Goal: Find specific page/section: Find specific page/section

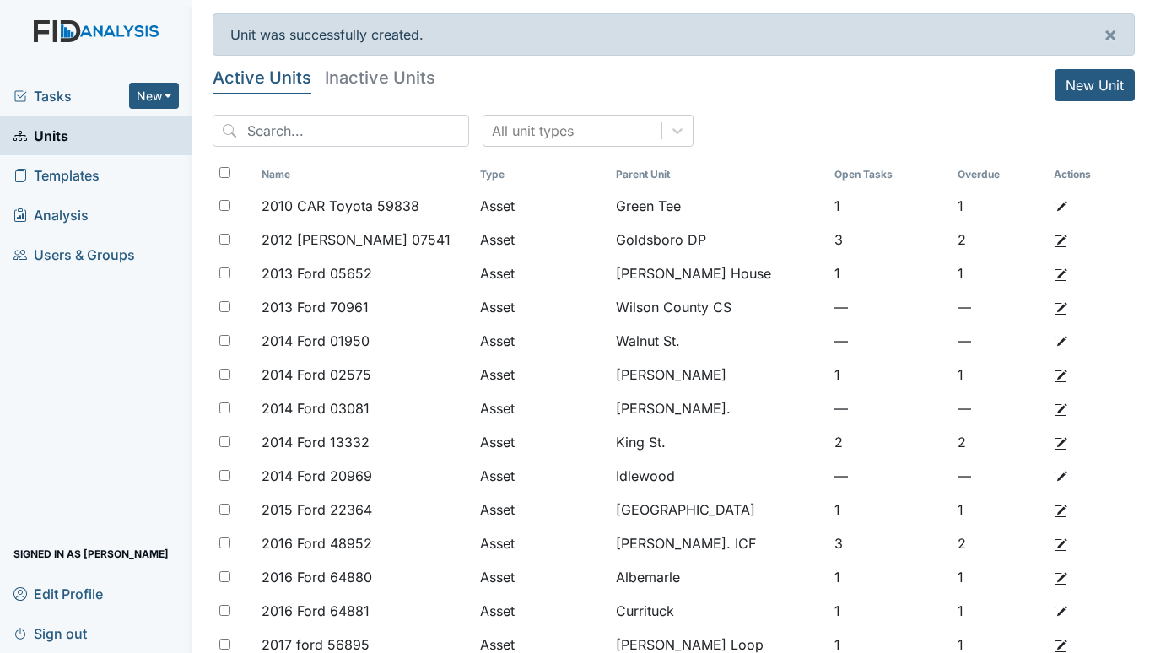
click at [45, 91] on span "Tasks" at bounding box center [71, 96] width 116 height 20
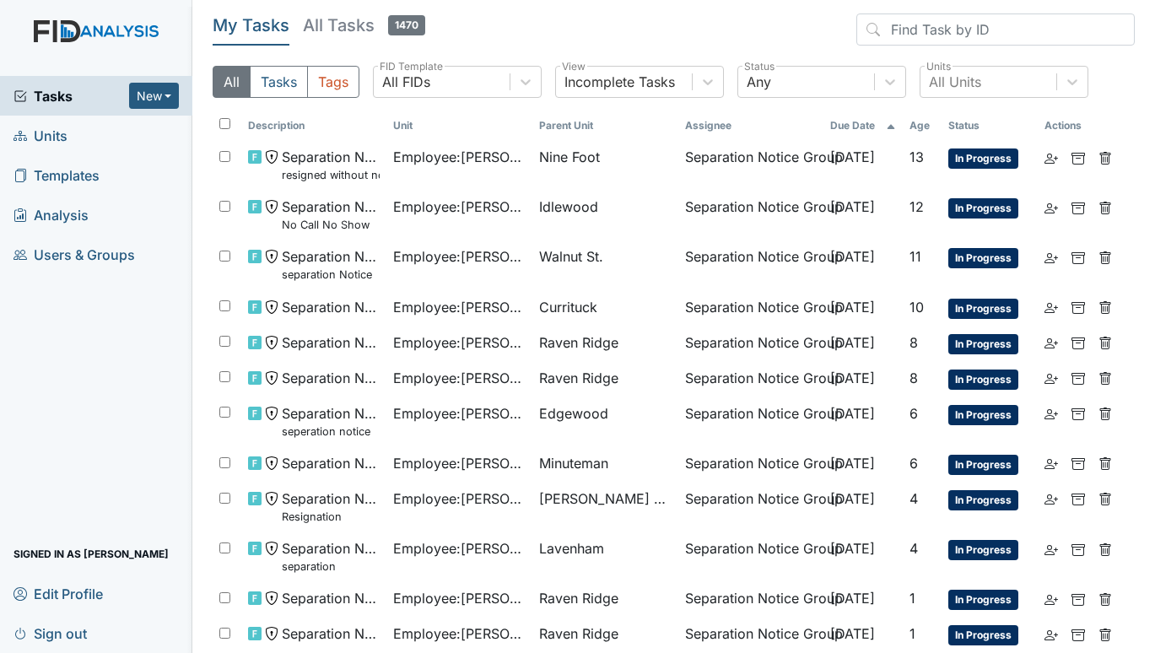
click at [33, 136] on span "Units" at bounding box center [40, 135] width 54 height 26
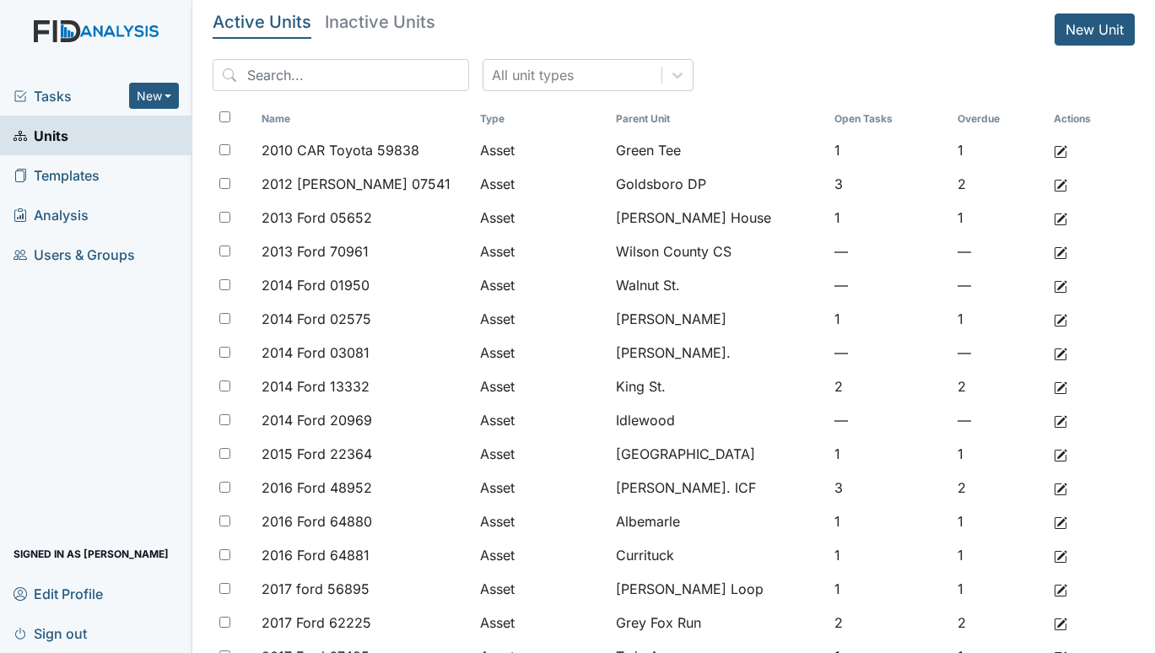
click at [45, 92] on span "Tasks" at bounding box center [71, 96] width 116 height 20
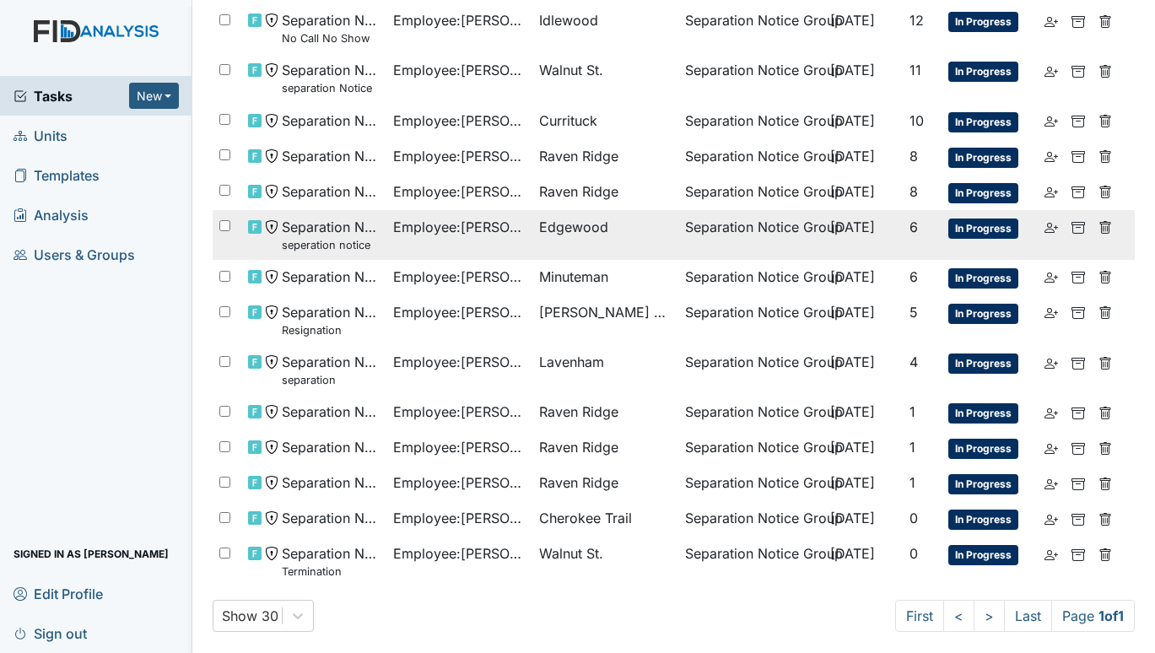
scroll to position [192, 0]
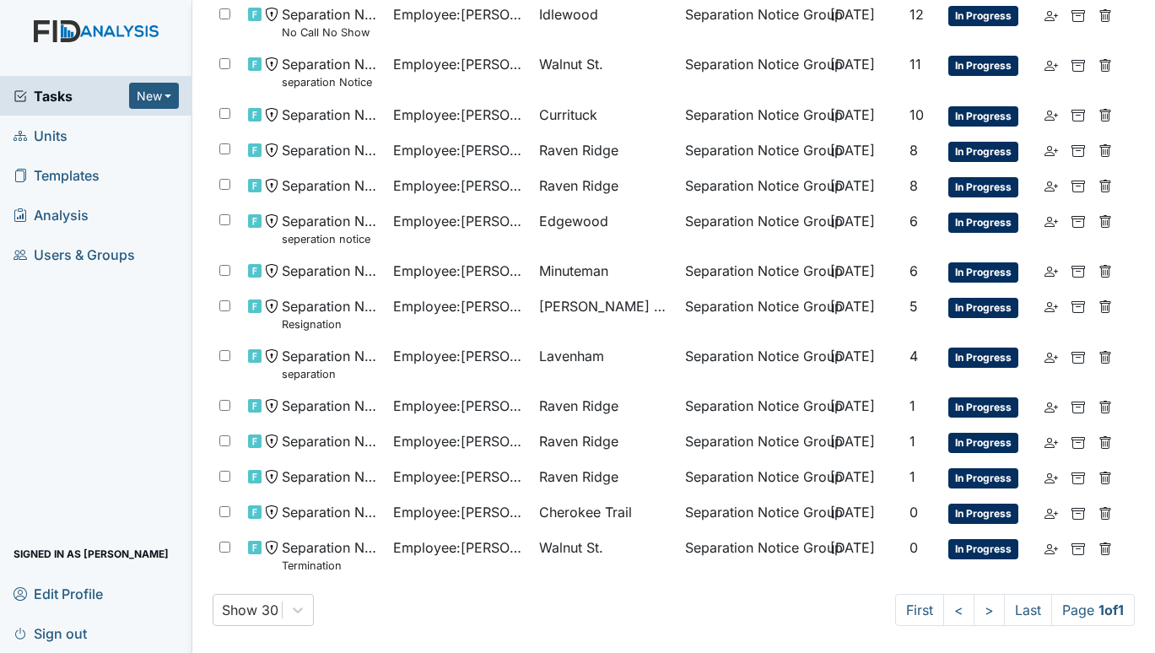
click at [40, 133] on span "Units" at bounding box center [40, 135] width 54 height 26
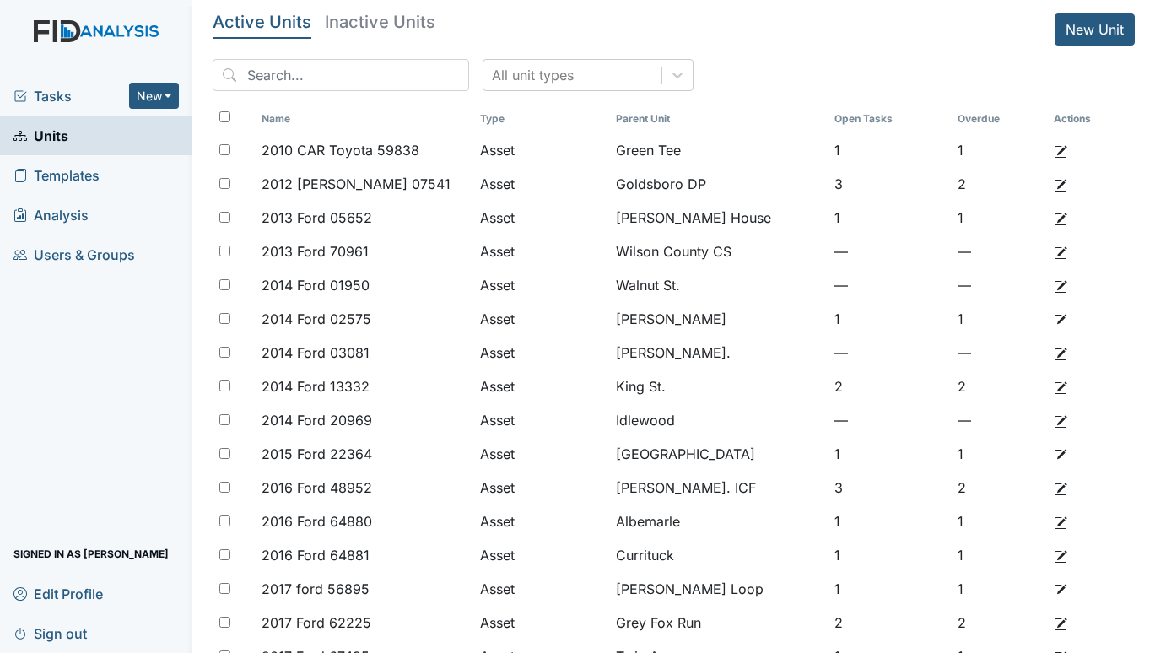
click at [51, 89] on span "Tasks" at bounding box center [71, 96] width 116 height 20
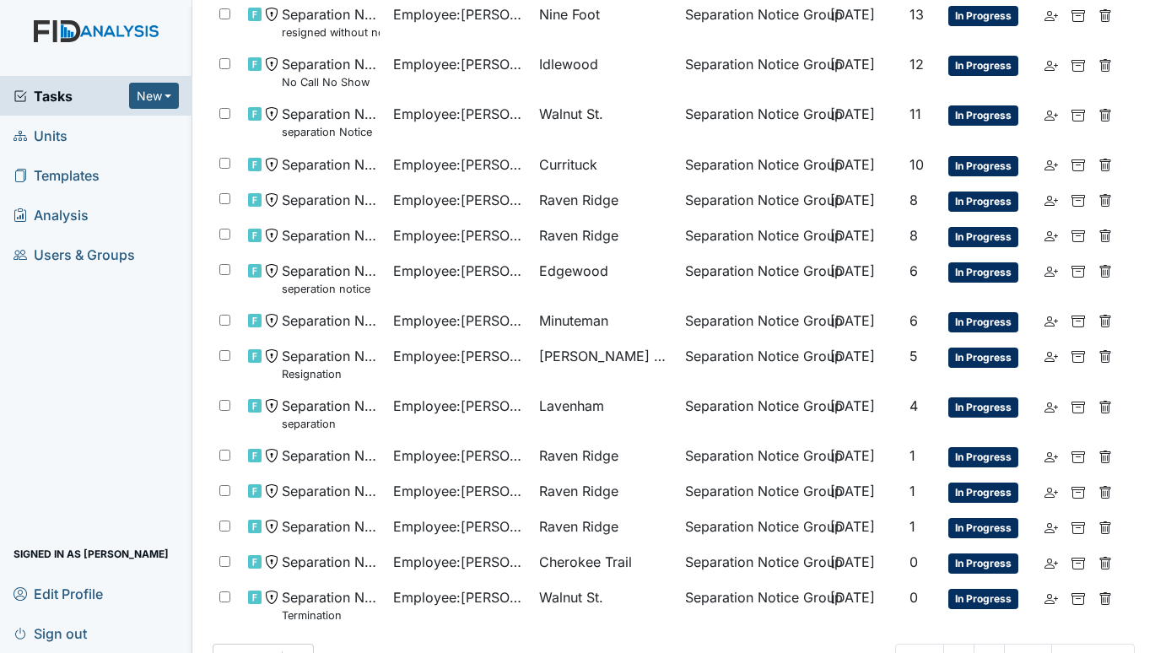
scroll to position [169, 0]
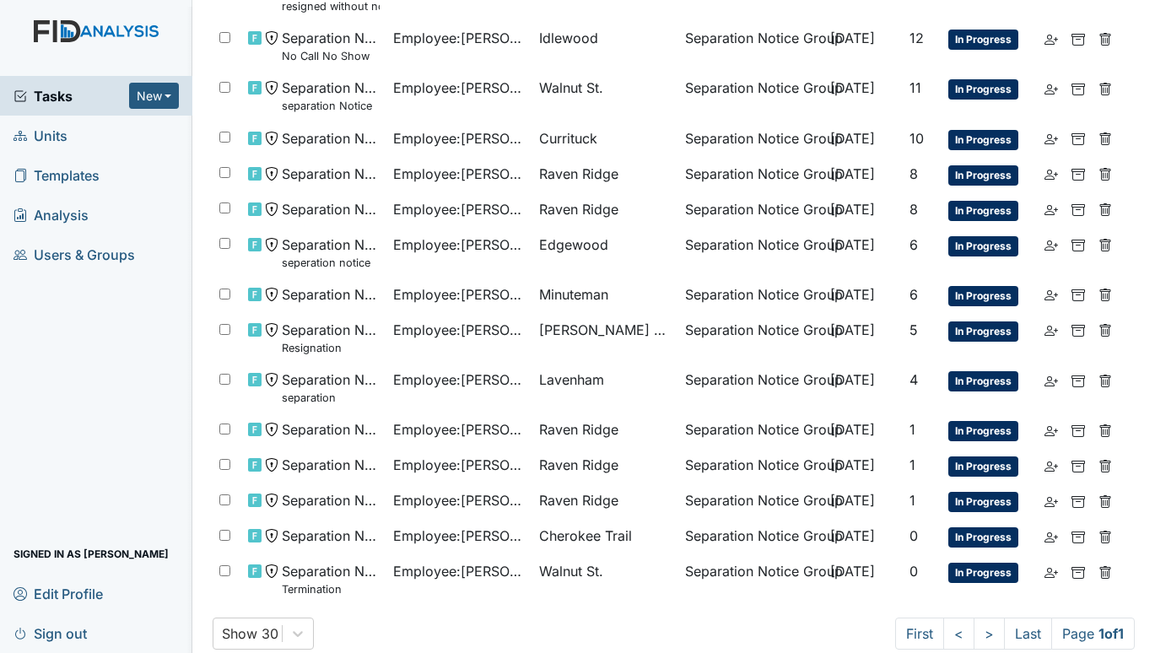
click at [50, 131] on span "Units" at bounding box center [40, 135] width 54 height 26
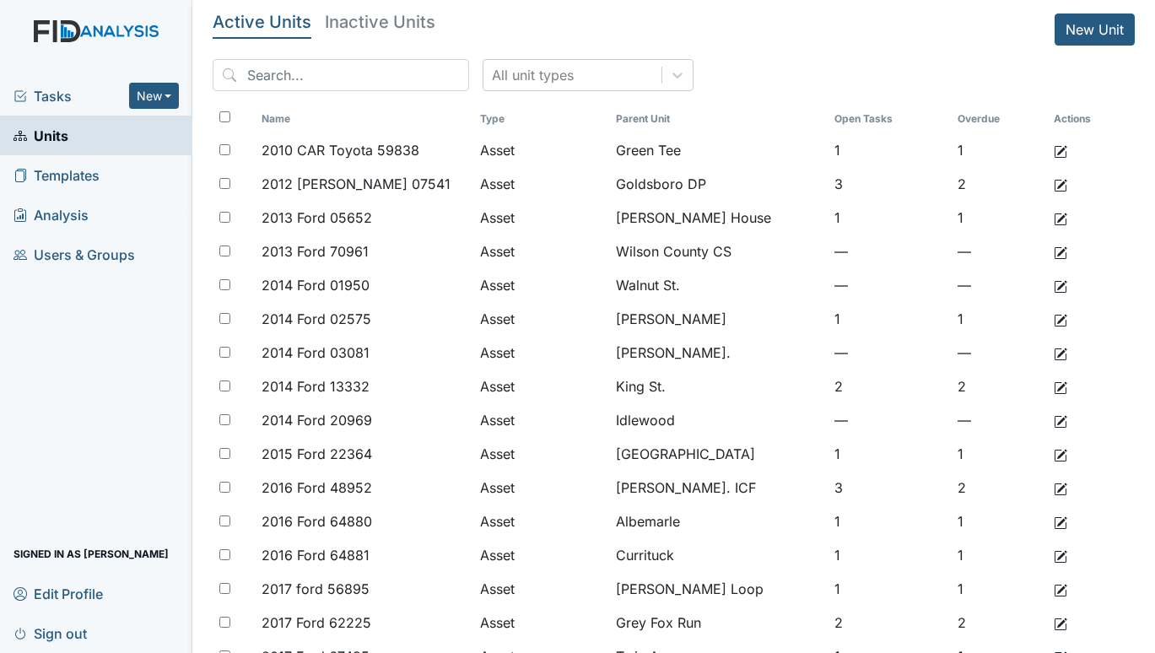
click at [58, 97] on span "Tasks" at bounding box center [71, 96] width 116 height 20
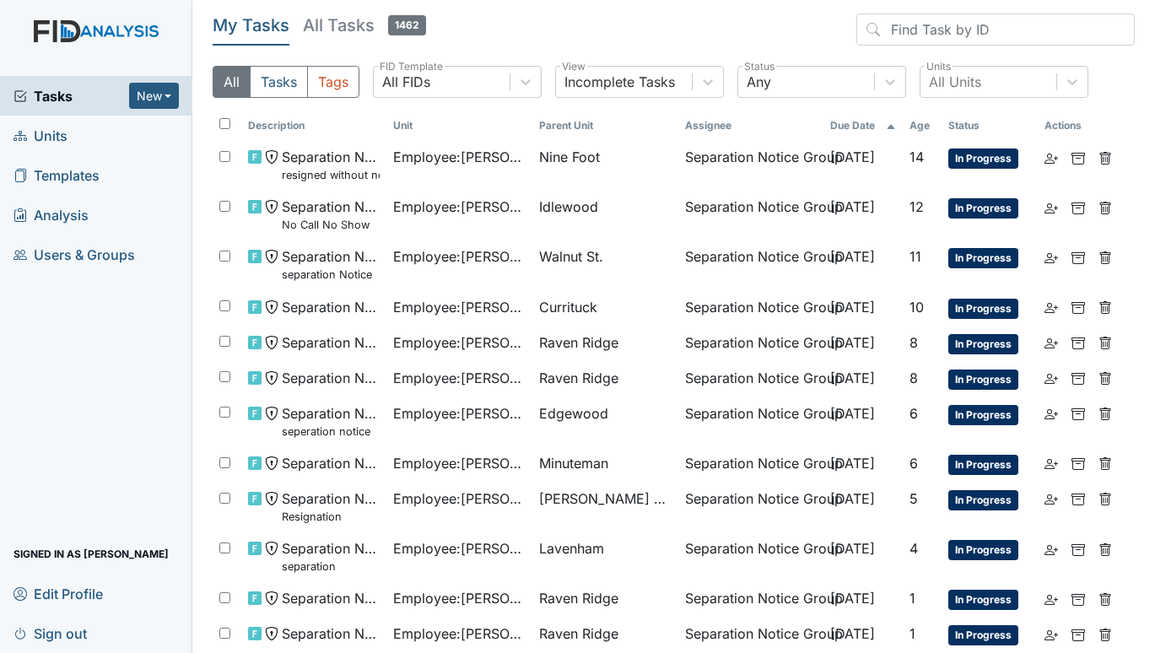
click at [41, 143] on span "Units" at bounding box center [40, 135] width 54 height 26
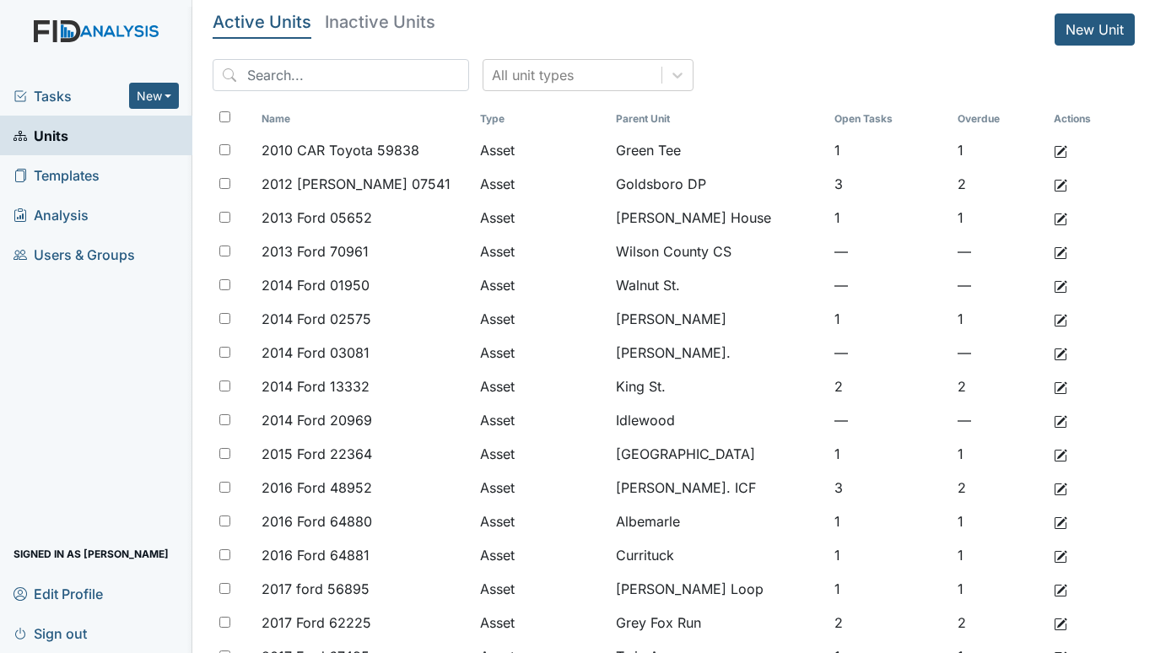
click at [371, 15] on h5 "Inactive Units" at bounding box center [380, 21] width 111 height 17
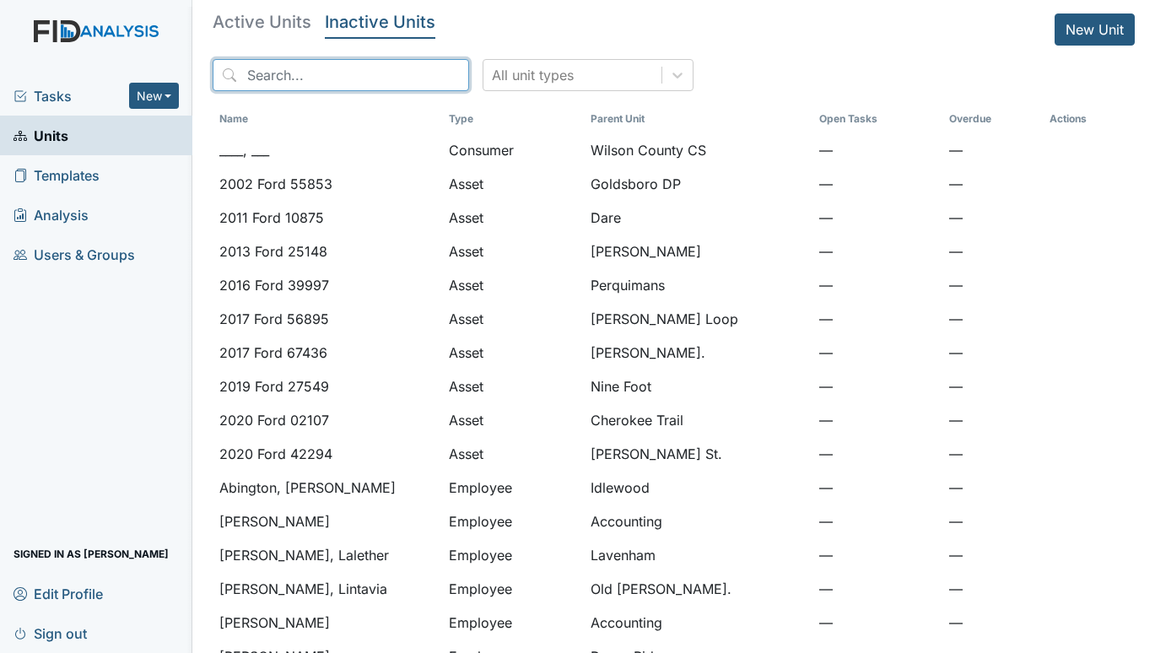
click at [322, 67] on input "search" at bounding box center [341, 75] width 256 height 32
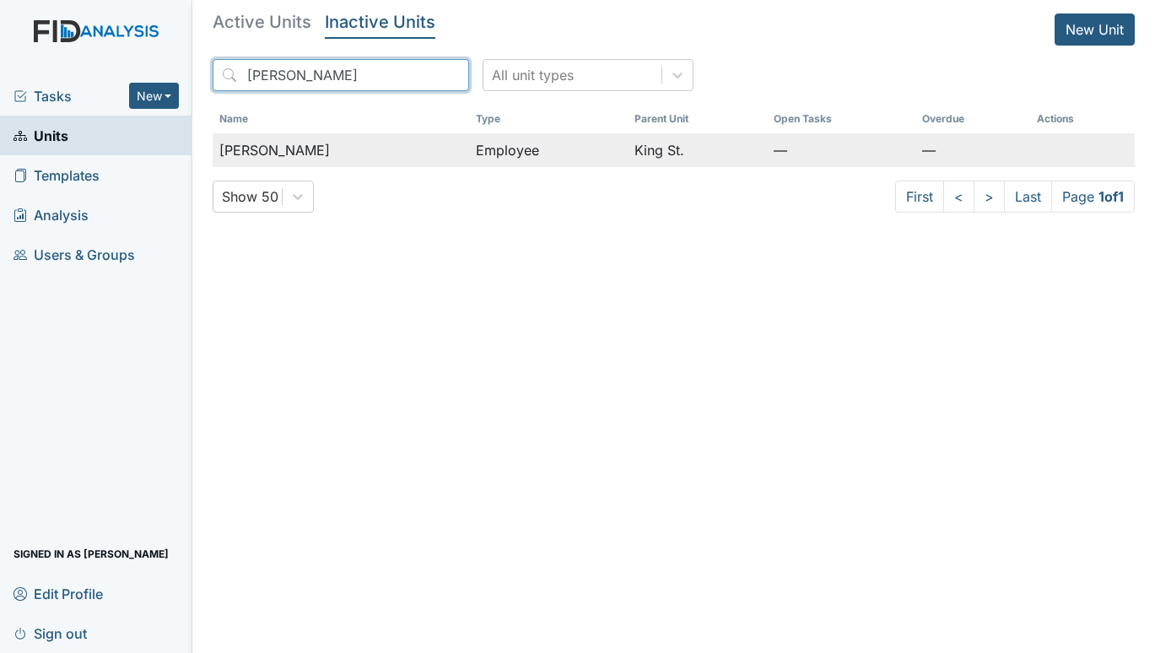
type input "LYLES"
click at [296, 157] on span "Lyles, Matrasha" at bounding box center [274, 150] width 111 height 20
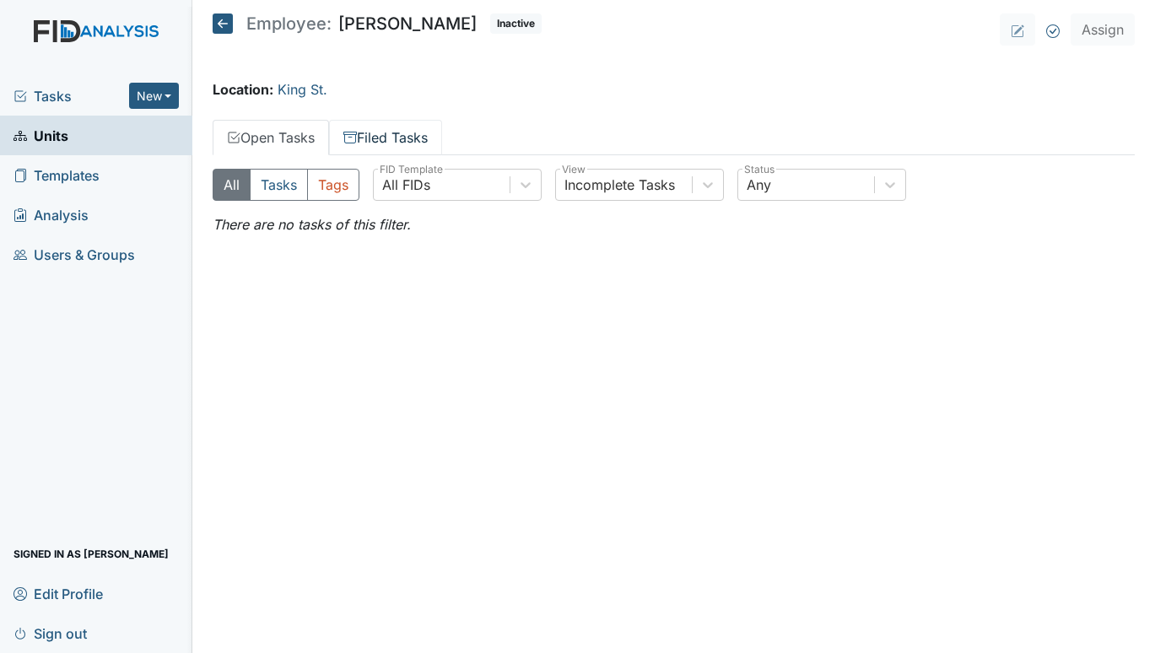
click at [413, 129] on link "Filed Tasks" at bounding box center [385, 137] width 113 height 35
click at [281, 130] on link "Open Tasks" at bounding box center [271, 137] width 116 height 35
click at [387, 141] on link "Filed Tasks" at bounding box center [385, 137] width 113 height 35
click at [267, 132] on link "Open Tasks" at bounding box center [271, 137] width 116 height 35
click at [44, 89] on span "Tasks" at bounding box center [71, 96] width 116 height 20
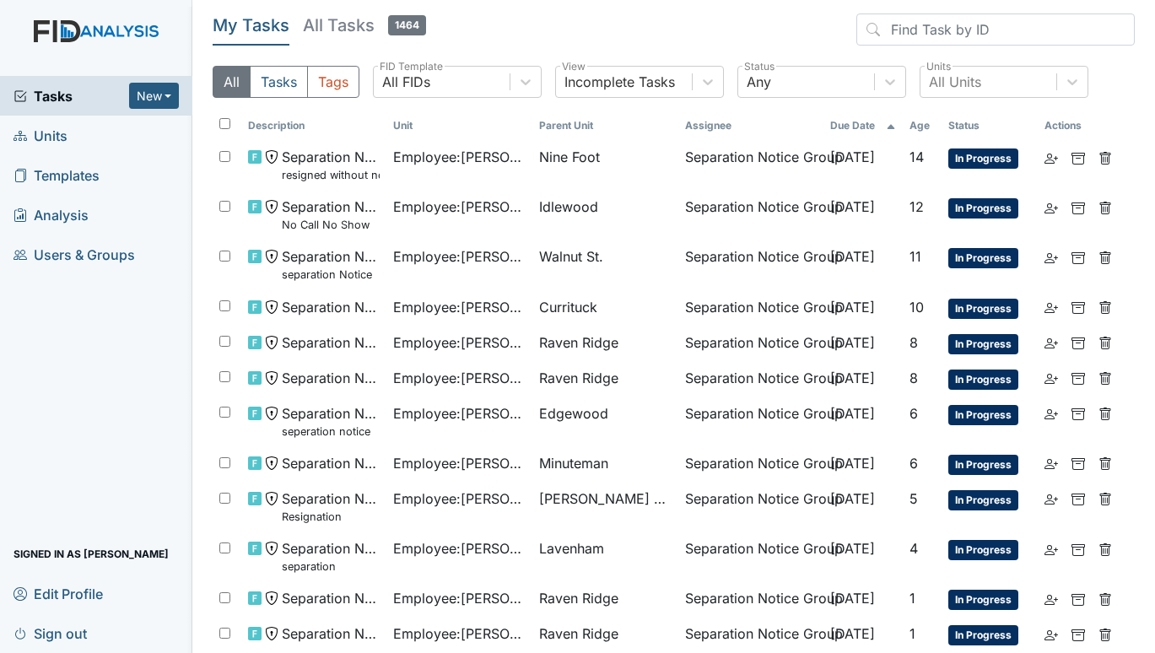
scroll to position [192, 0]
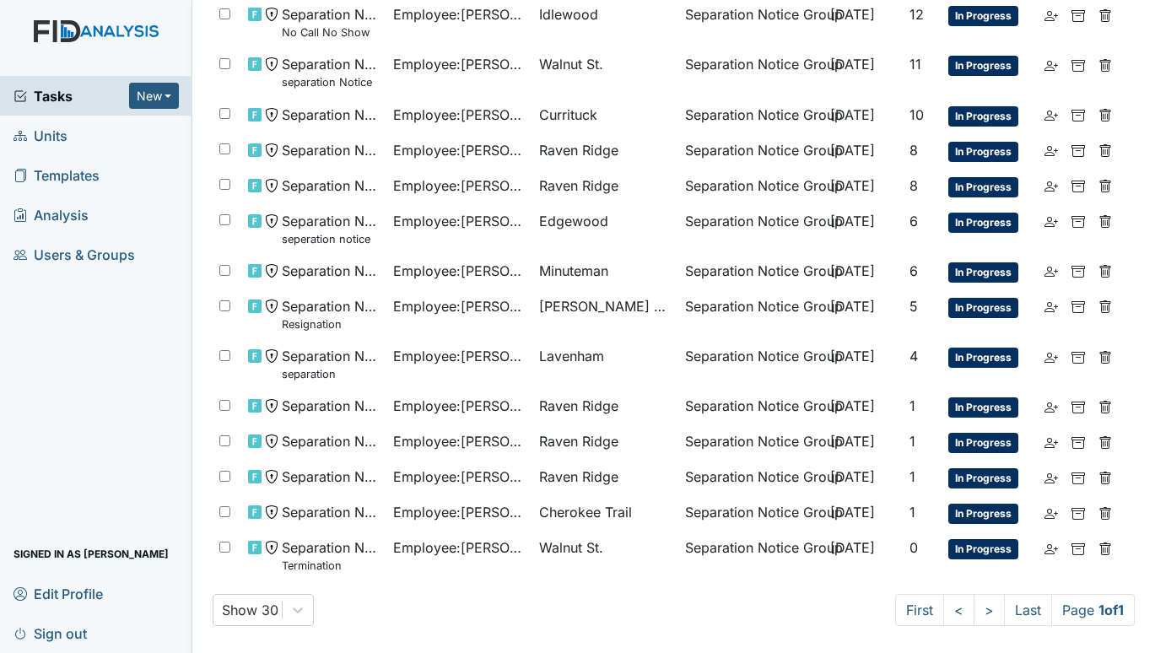
click at [54, 136] on span "Units" at bounding box center [40, 135] width 54 height 26
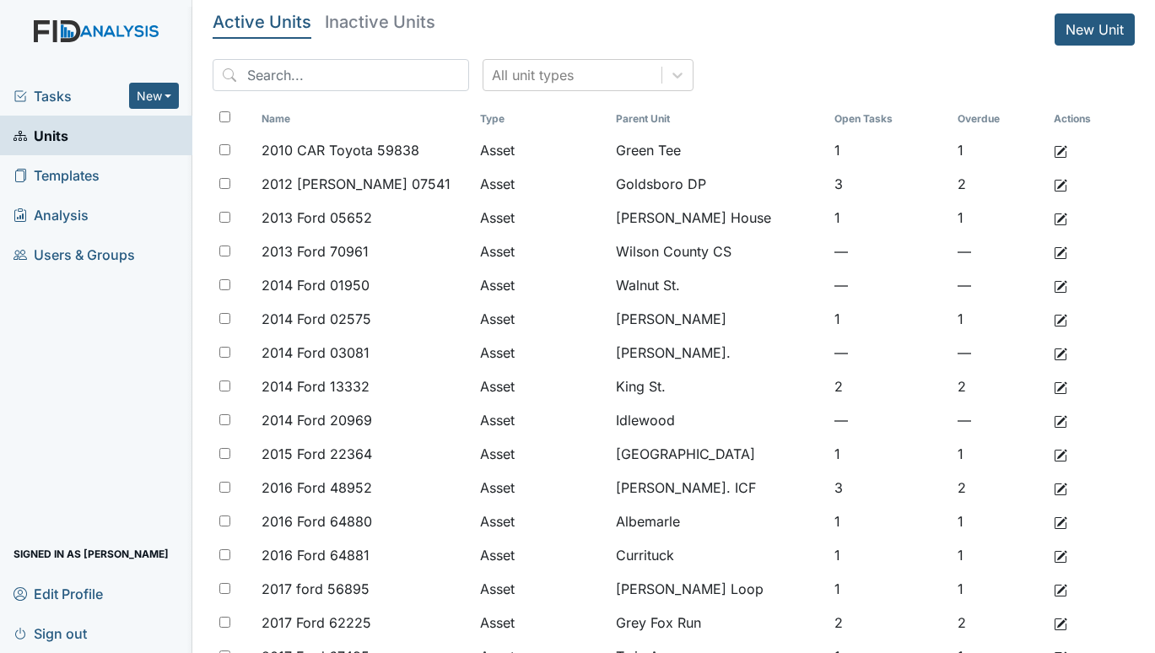
click at [66, 92] on span "Tasks" at bounding box center [71, 96] width 116 height 20
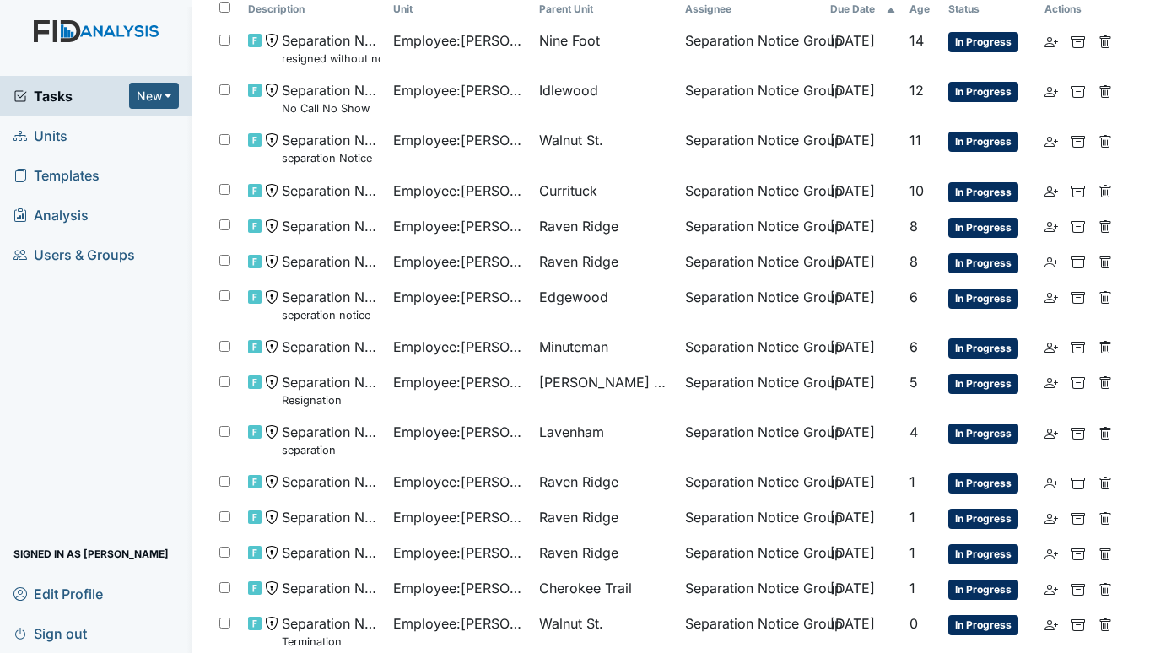
scroll to position [192, 0]
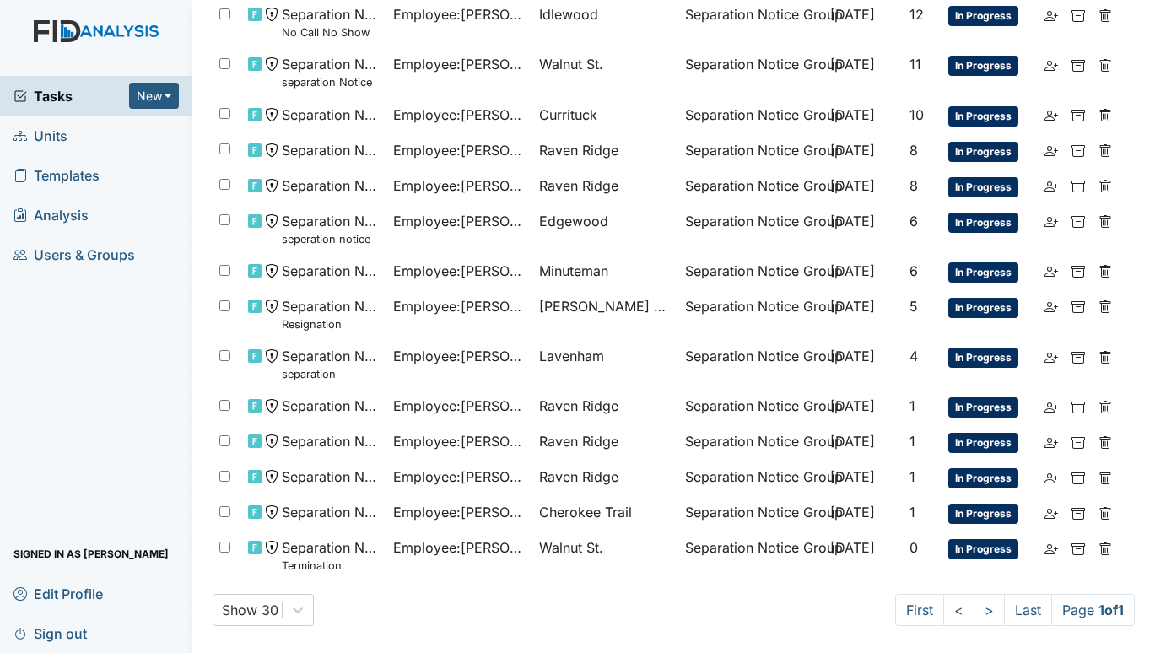
click at [46, 136] on span "Units" at bounding box center [40, 135] width 54 height 26
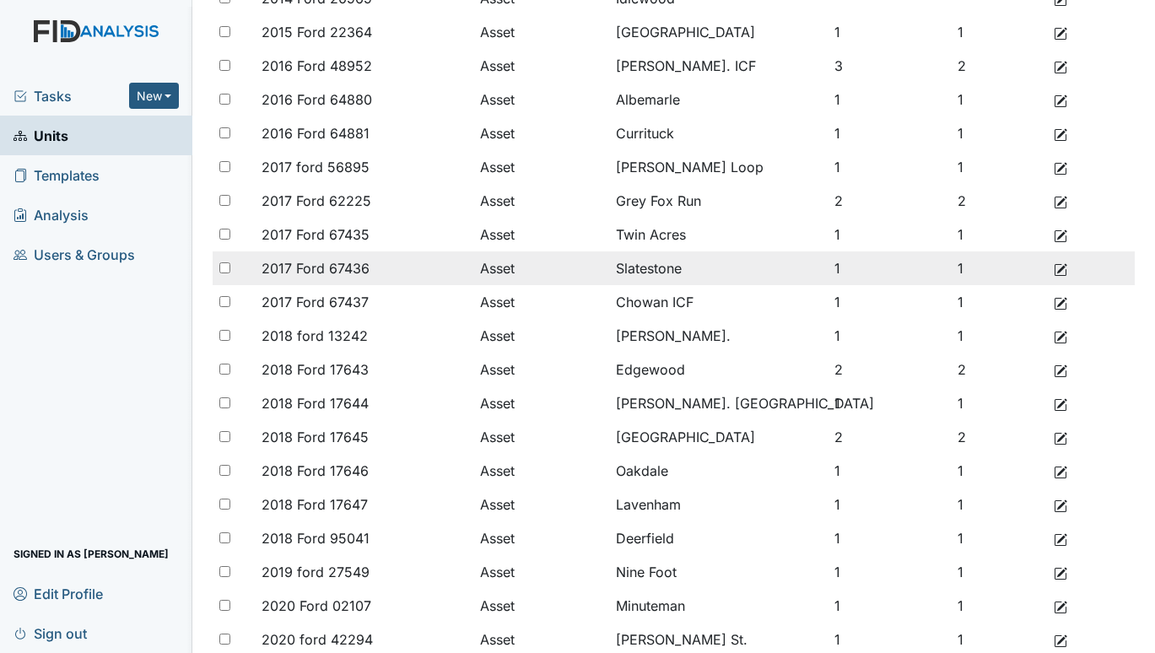
scroll to position [402, 0]
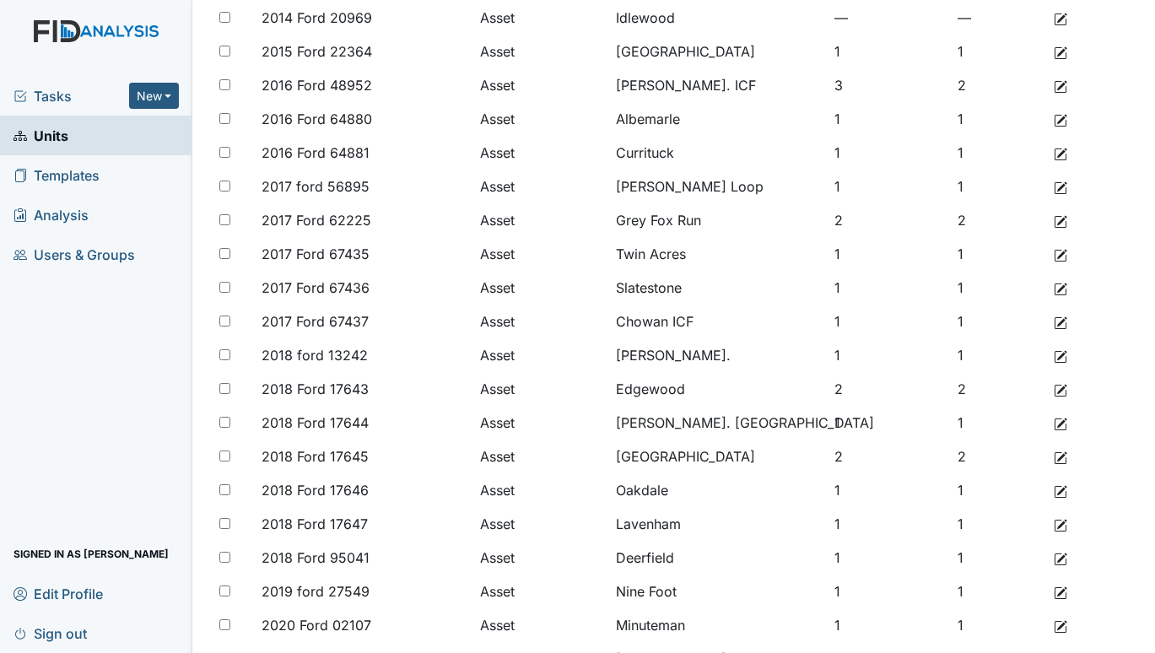
click at [34, 94] on span "Tasks" at bounding box center [71, 96] width 116 height 20
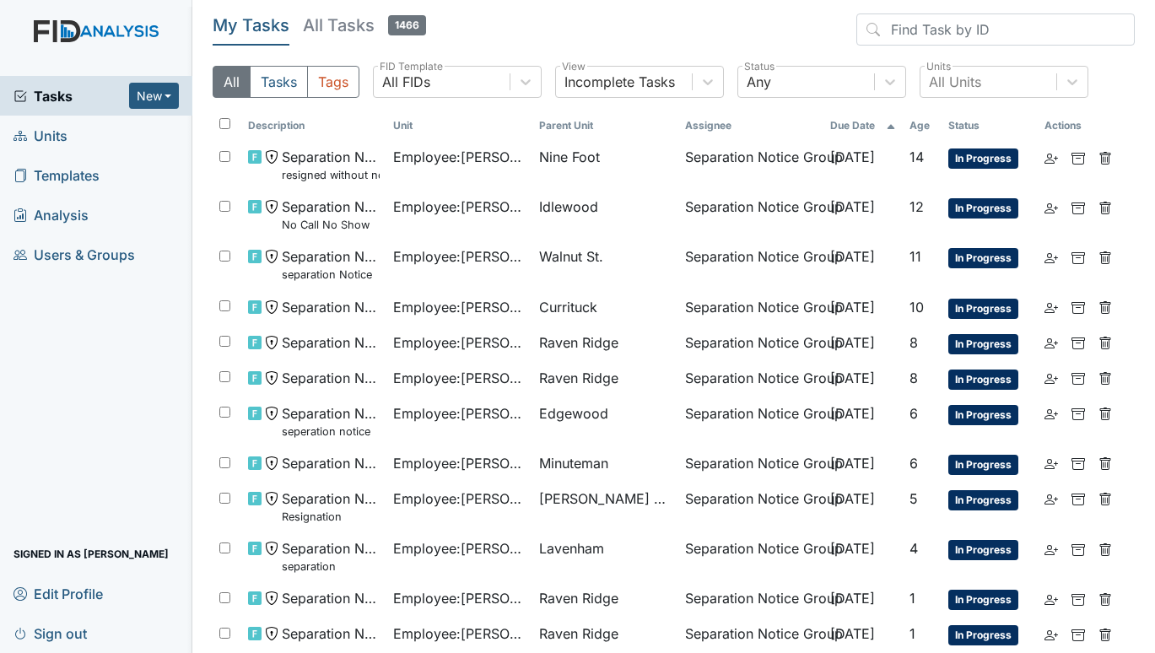
click at [41, 102] on span "Tasks" at bounding box center [71, 96] width 116 height 20
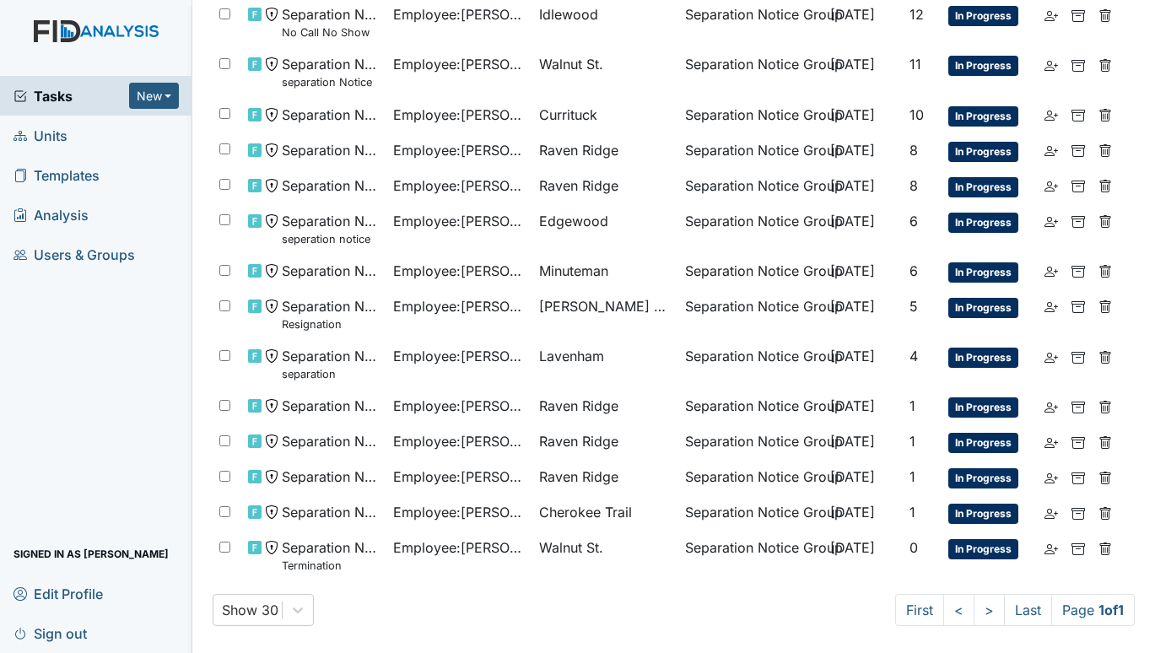
click at [43, 133] on span "Units" at bounding box center [40, 135] width 54 height 26
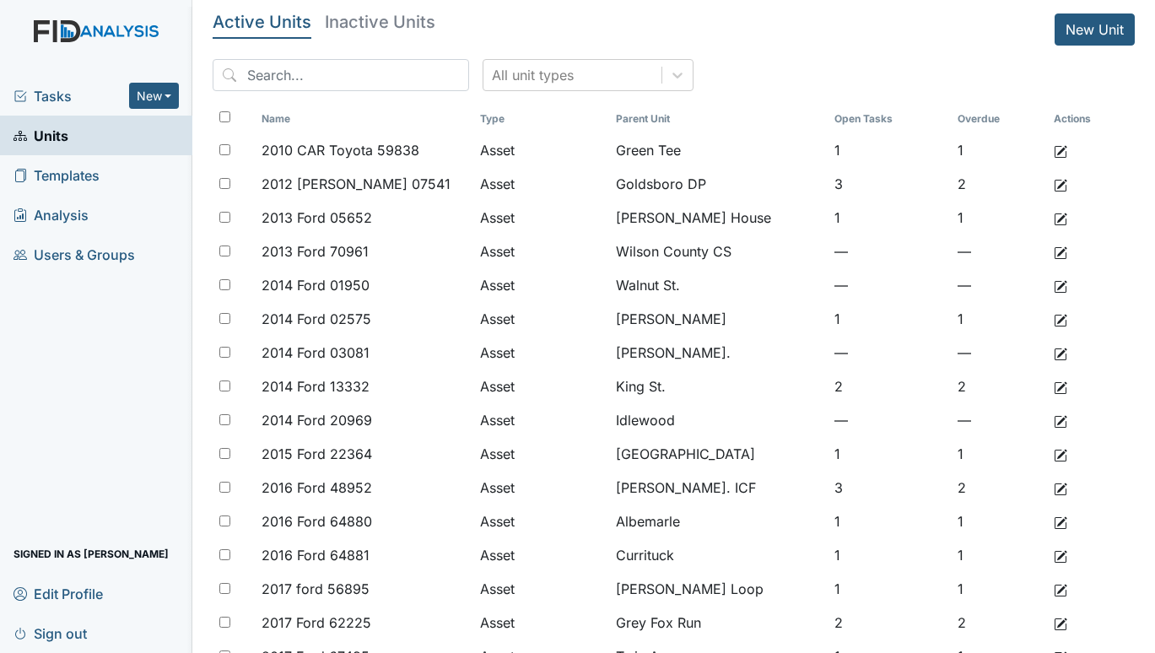
scroll to position [571, 0]
